Goal: Use online tool/utility: Utilize a website feature to perform a specific function

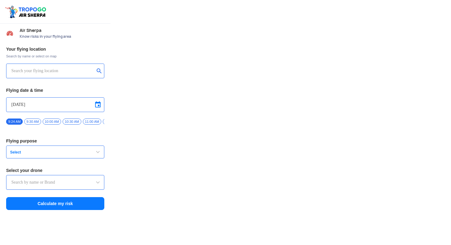
type input "Switch UAV"
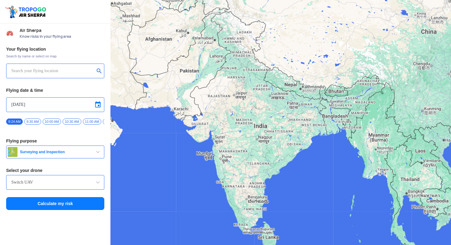
click at [68, 71] on input "text" at bounding box center [52, 70] width 83 height 7
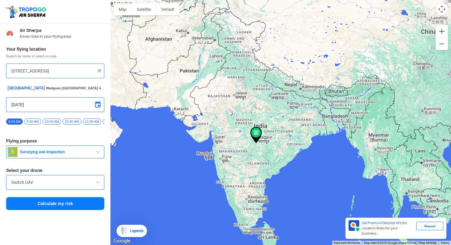
scroll to position [0, 38]
type input "[STREET_ADDRESS]"
click at [92, 180] on div "Switch UAV" at bounding box center [55, 182] width 98 height 15
click at [99, 183] on span at bounding box center [97, 182] width 7 height 7
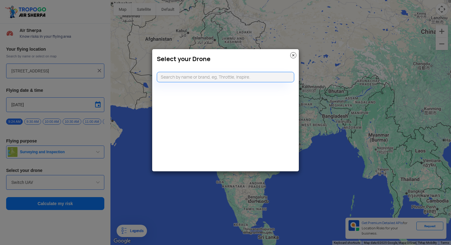
click at [293, 56] on img at bounding box center [294, 55] width 6 height 6
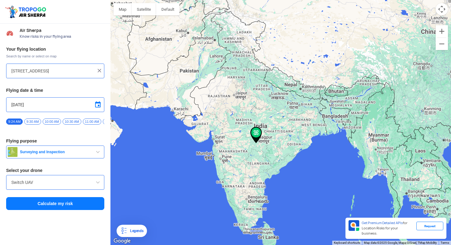
click at [97, 156] on span "button" at bounding box center [97, 151] width 7 height 7
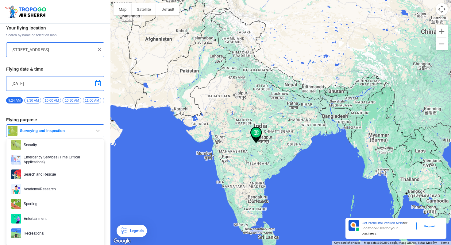
scroll to position [25, 0]
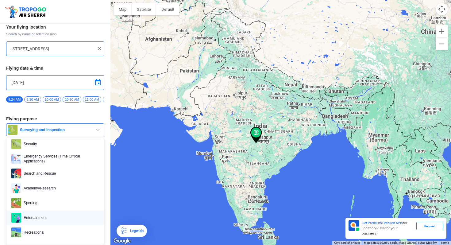
click at [54, 220] on span "Entertainment" at bounding box center [60, 218] width 78 height 10
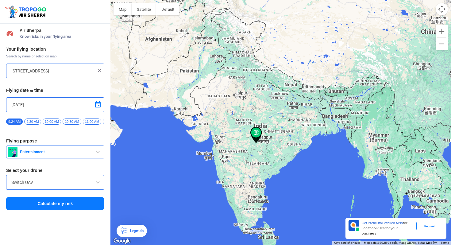
click at [98, 184] on span at bounding box center [97, 182] width 7 height 7
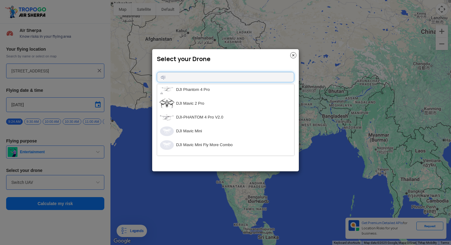
scroll to position [332, 0]
type input "dji"
click at [204, 131] on li "DJI Mavic Mini" at bounding box center [225, 132] width 137 height 14
type input "DJI Mavic Mini"
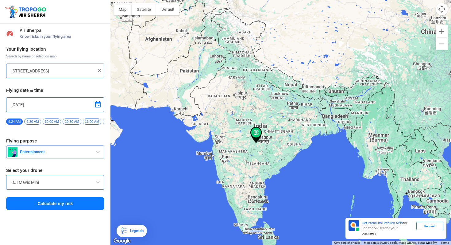
click at [98, 105] on span at bounding box center [97, 104] width 7 height 7
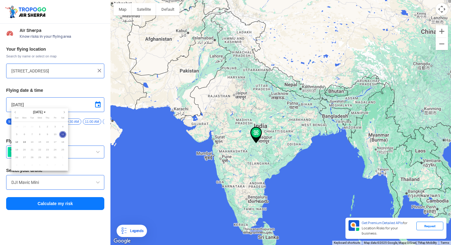
click at [57, 69] on div at bounding box center [225, 122] width 451 height 245
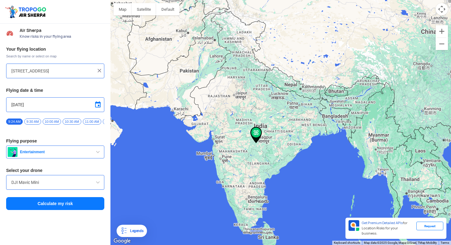
drag, startPoint x: 259, startPoint y: 132, endPoint x: 277, endPoint y: 111, distance: 27.7
click at [277, 111] on div at bounding box center [281, 122] width 341 height 245
click at [85, 68] on input "[STREET_ADDRESS]" at bounding box center [52, 70] width 83 height 7
click at [100, 67] on div "[STREET_ADDRESS]" at bounding box center [55, 71] width 98 height 15
click at [100, 71] on img at bounding box center [99, 71] width 6 height 6
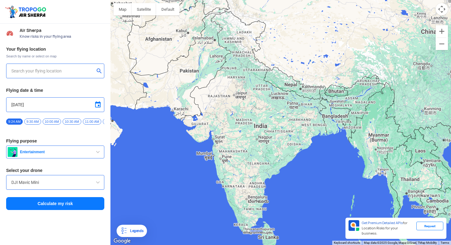
click at [86, 73] on input "text" at bounding box center [52, 70] width 83 height 7
type input "[GEOGRAPHIC_DATA], [PERSON_NAME][GEOGRAPHIC_DATA], [PERSON_NAME][GEOGRAPHIC_DAT…"
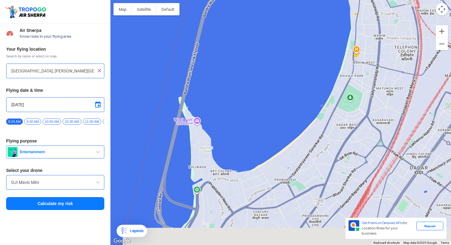
drag, startPoint x: 237, startPoint y: 100, endPoint x: 353, endPoint y: -38, distance: 179.7
click at [353, 0] on html "Location Risk Score Air Sherpa Know risks in your flying area Your flying locat…" at bounding box center [225, 122] width 451 height 245
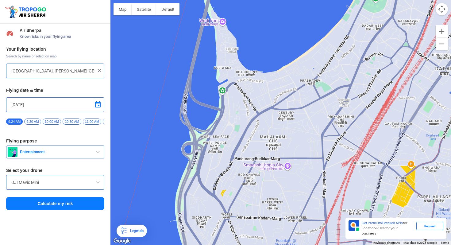
drag, startPoint x: 251, startPoint y: 114, endPoint x: 275, endPoint y: 16, distance: 100.7
click at [275, 16] on div at bounding box center [281, 122] width 341 height 245
